Goal: Find contact information: Find contact information

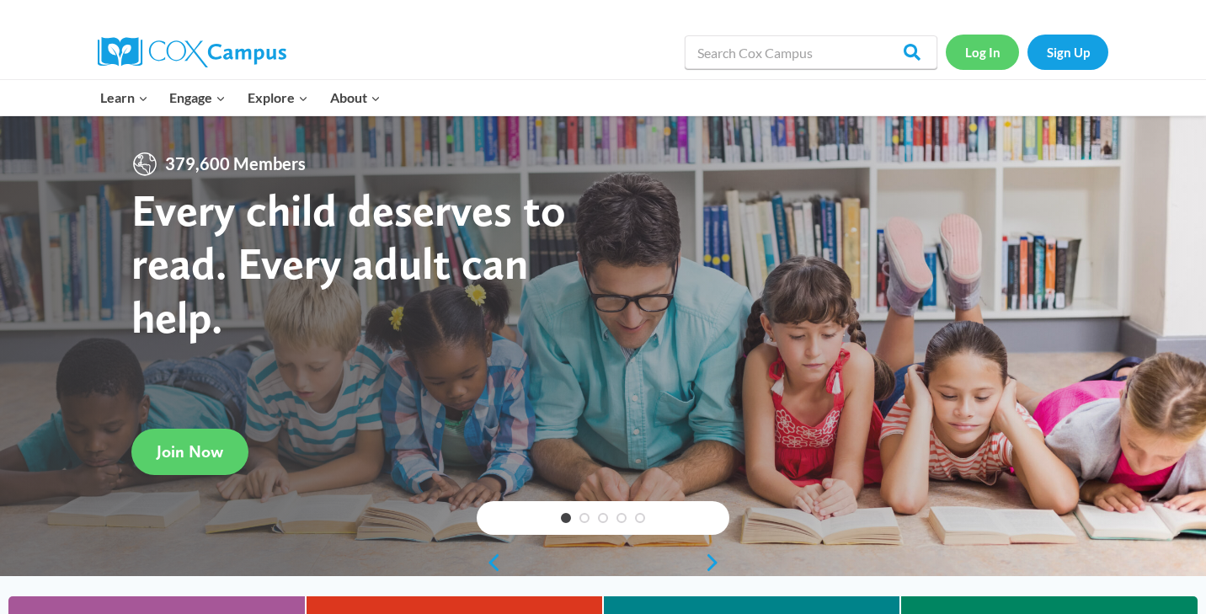
click at [977, 51] on link "Log In" at bounding box center [982, 52] width 73 height 35
click at [989, 46] on link "Log In" at bounding box center [982, 52] width 73 height 35
click at [1003, 52] on link "Log In" at bounding box center [982, 52] width 73 height 35
click at [984, 54] on link "Log In" at bounding box center [982, 52] width 73 height 35
click at [978, 43] on link "Log In" at bounding box center [982, 52] width 73 height 35
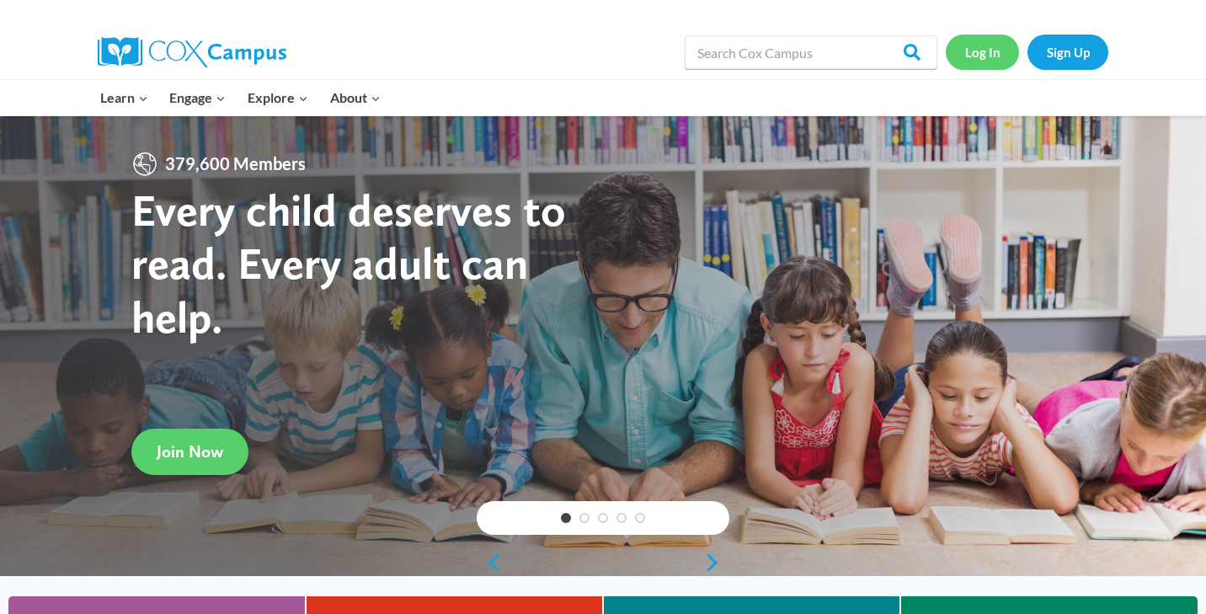
click at [969, 52] on link "Log In" at bounding box center [982, 52] width 73 height 35
click at [974, 44] on link "Log In" at bounding box center [982, 52] width 73 height 35
click at [166, 58] on img at bounding box center [192, 52] width 189 height 30
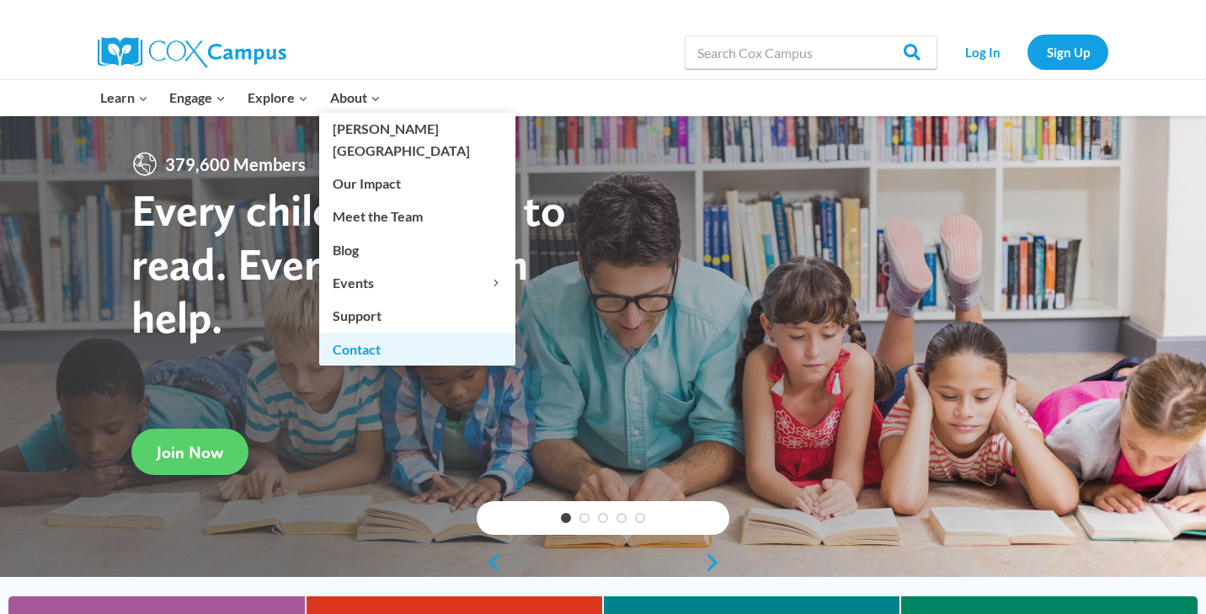
click at [362, 333] on link "Contact" at bounding box center [417, 349] width 196 height 32
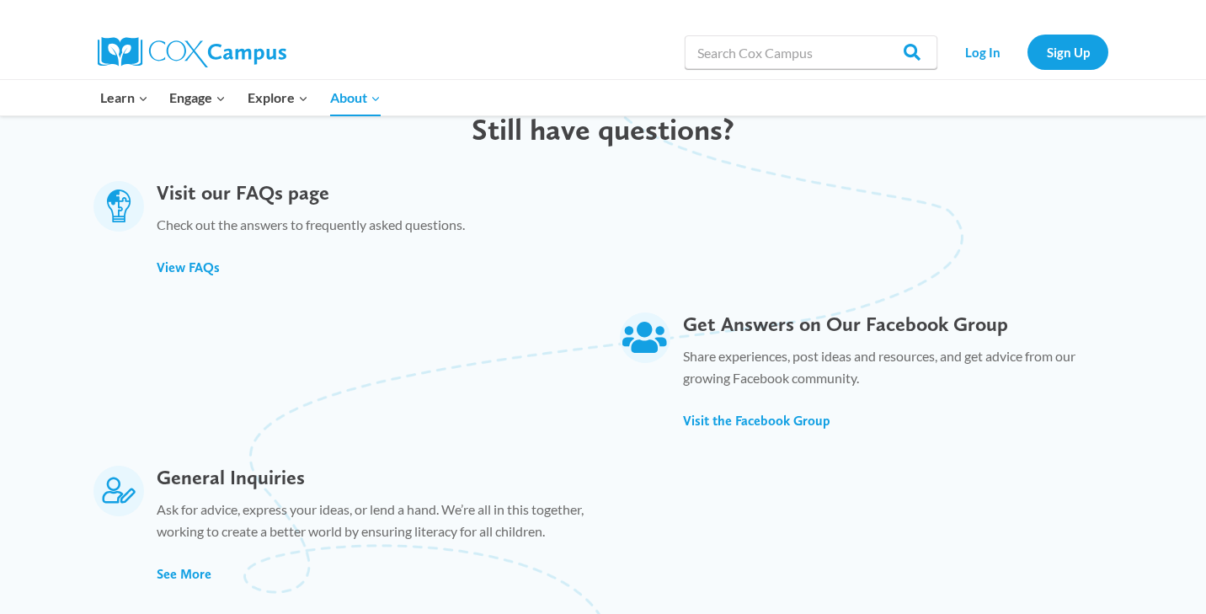
scroll to position [885, 0]
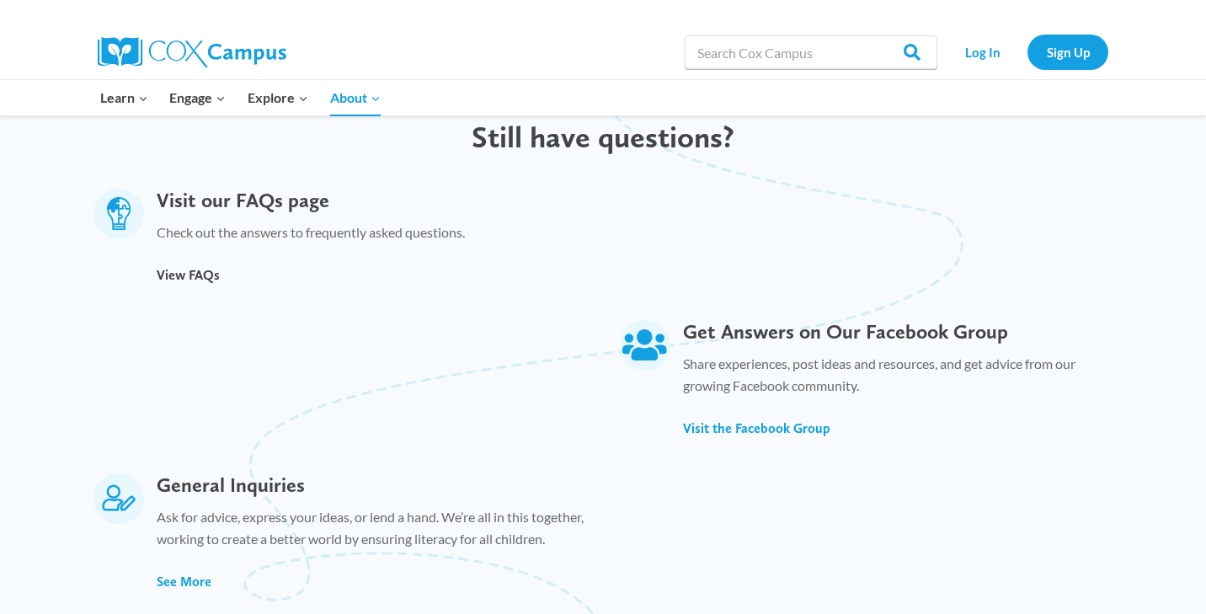
click at [184, 267] on span "View FAQs" at bounding box center [188, 275] width 63 height 16
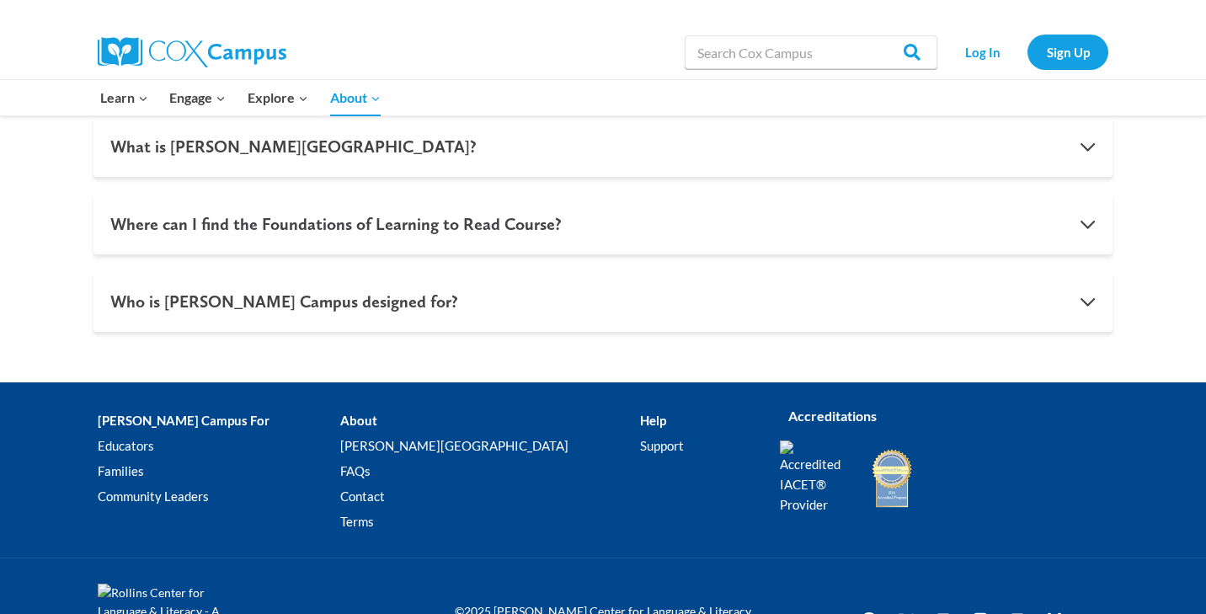
scroll to position [1865, 0]
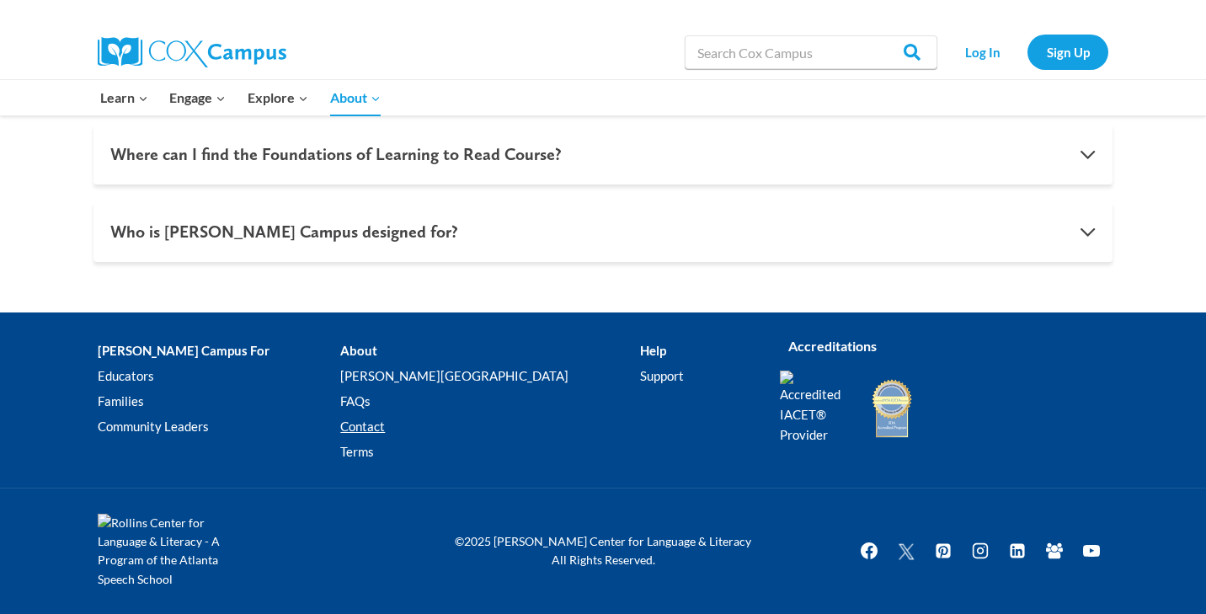
click at [390, 425] on link "Contact" at bounding box center [489, 426] width 299 height 25
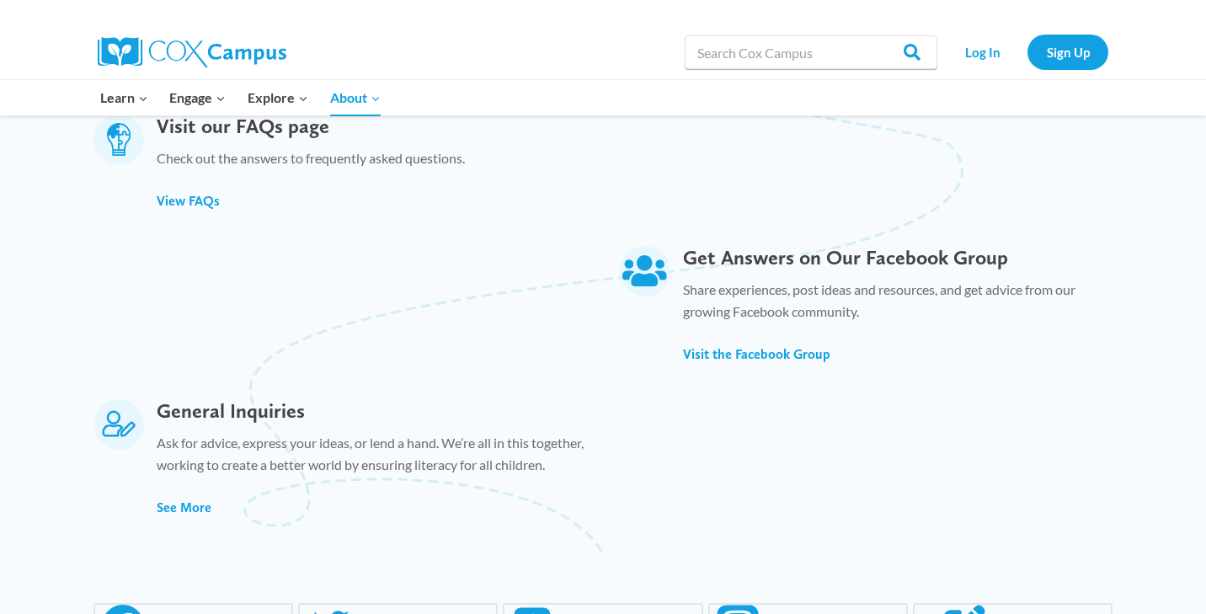
scroll to position [970, 0]
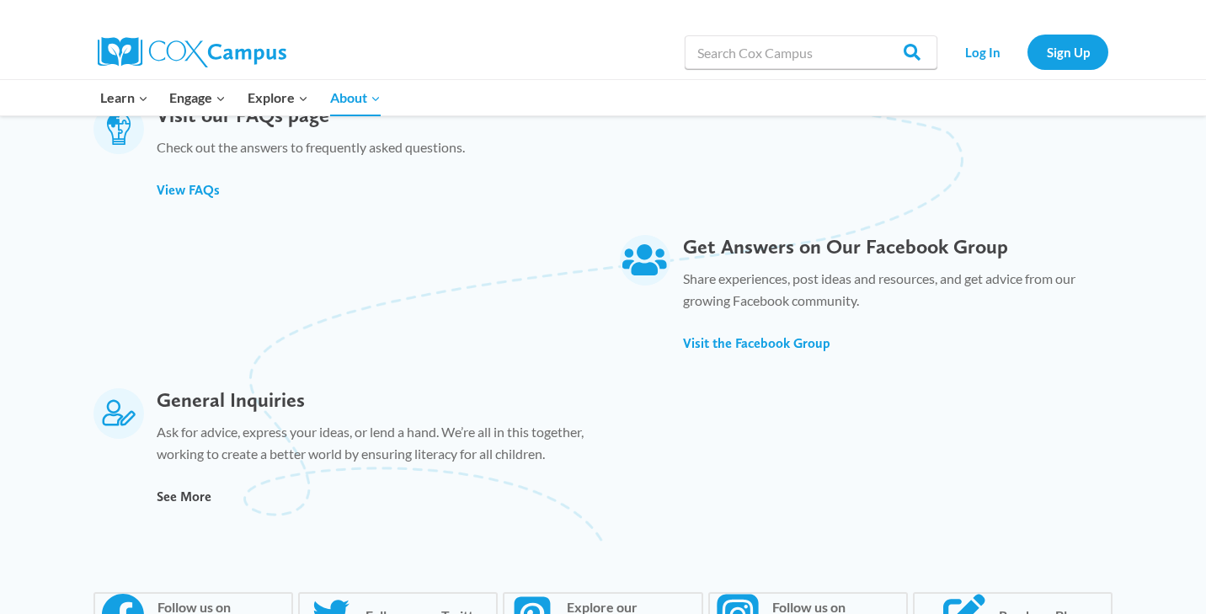
click at [197, 499] on span "See More" at bounding box center [184, 496] width 55 height 16
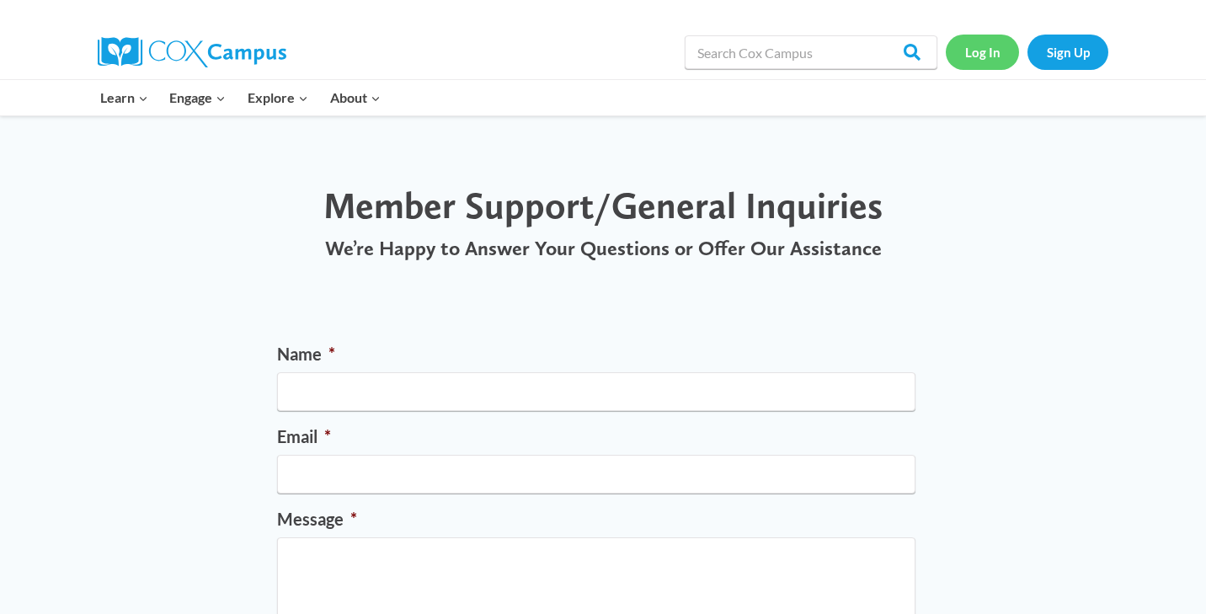
click at [988, 58] on link "Log In" at bounding box center [982, 52] width 73 height 35
